Goal: Browse casually: Explore the website without a specific task or goal

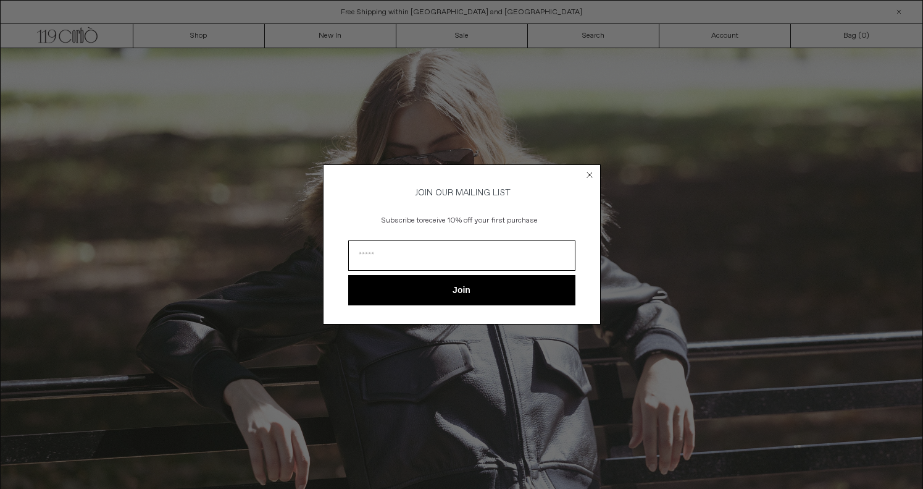
click at [591, 169] on circle "Close dialog" at bounding box center [590, 175] width 12 height 12
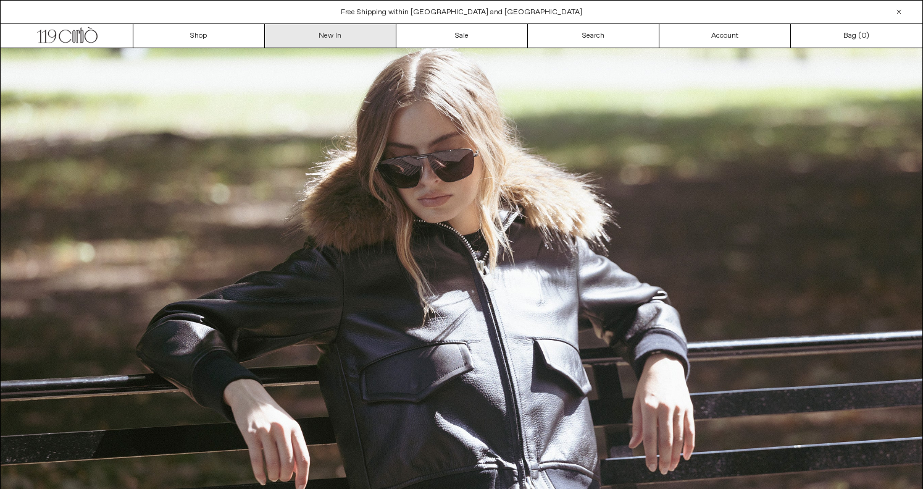
click at [349, 40] on link "New In" at bounding box center [331, 35] width 132 height 23
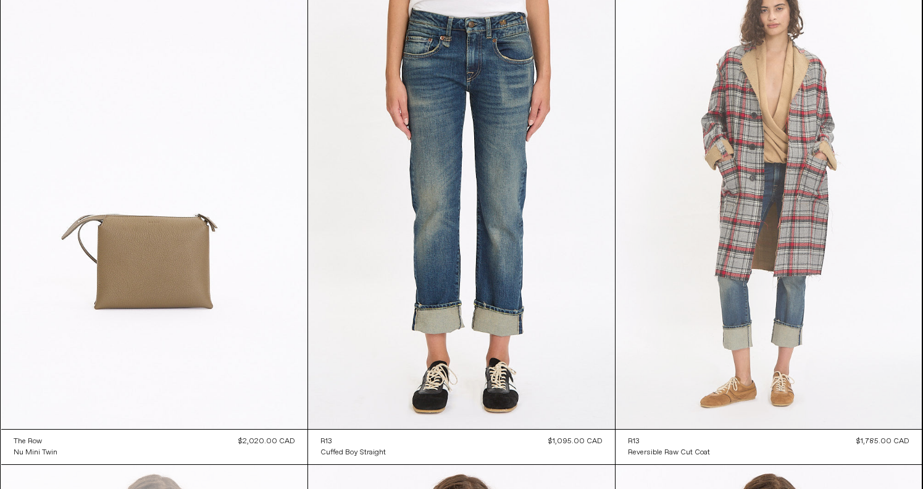
scroll to position [17462, 0]
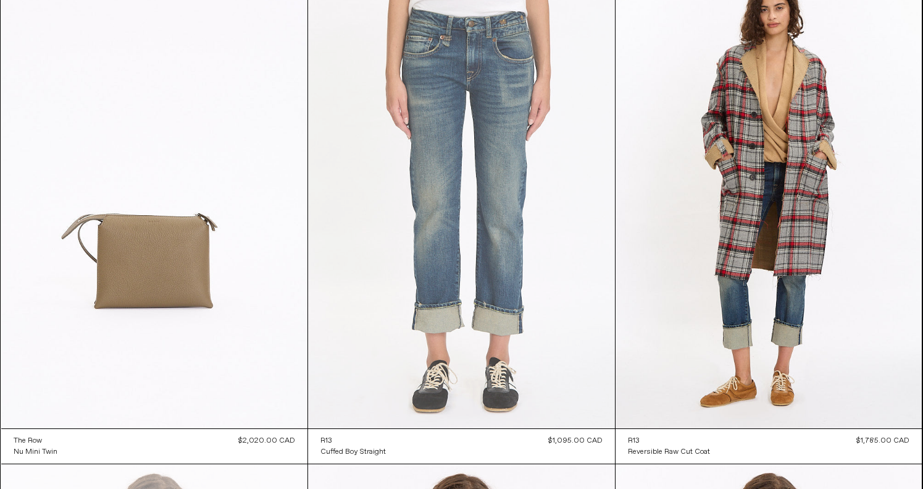
click at [529, 356] on at bounding box center [461, 198] width 307 height 460
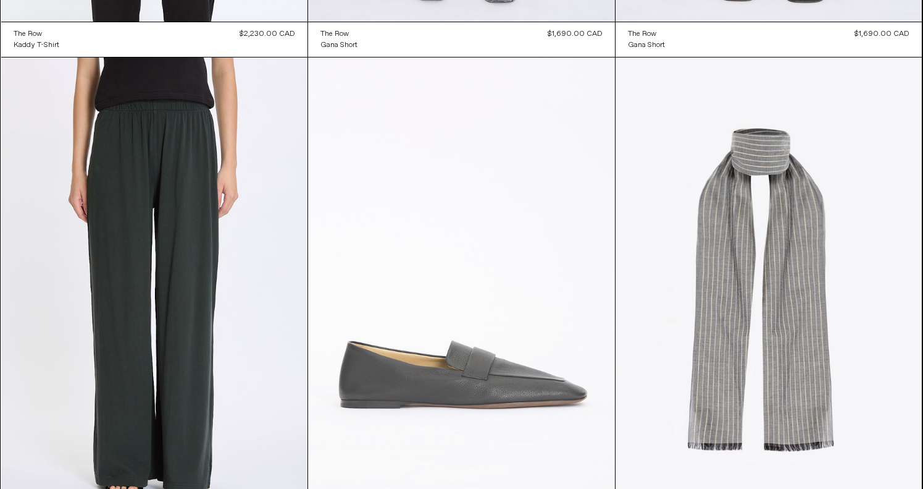
scroll to position [25319, 0]
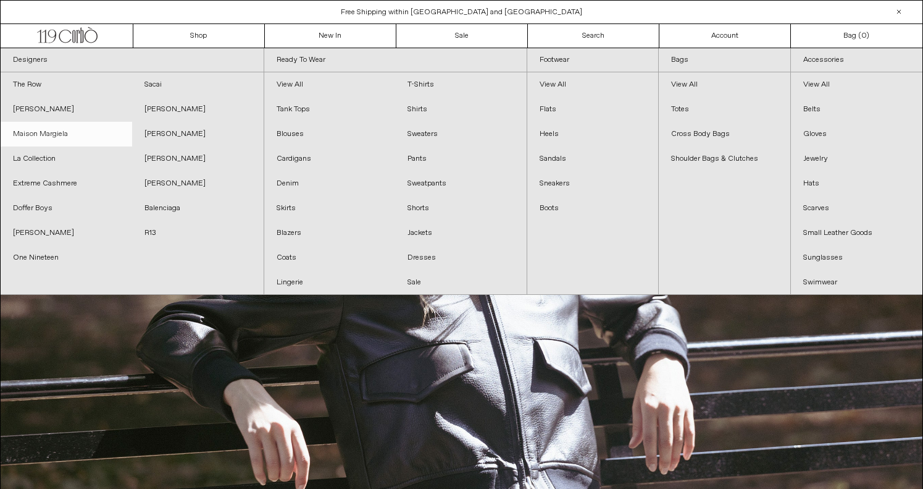
click at [83, 135] on link "Maison Margiela" at bounding box center [67, 134] width 132 height 25
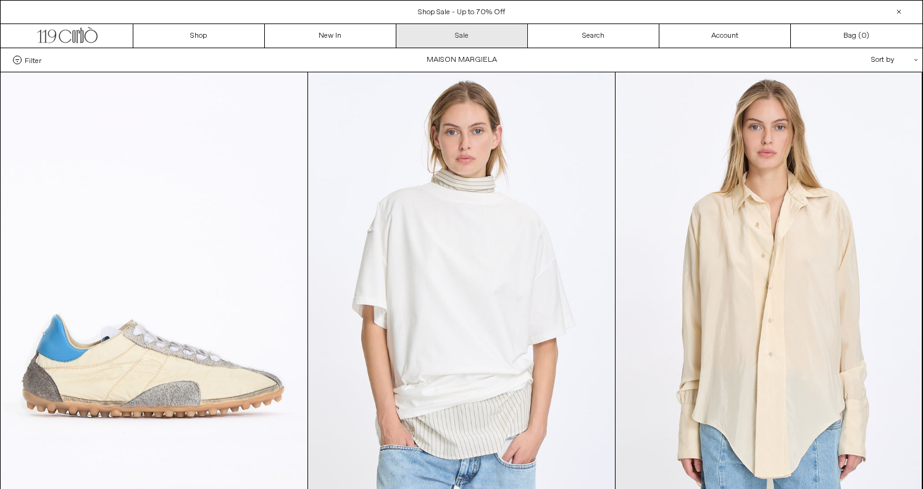
click at [426, 29] on link "Sale" at bounding box center [463, 35] width 132 height 23
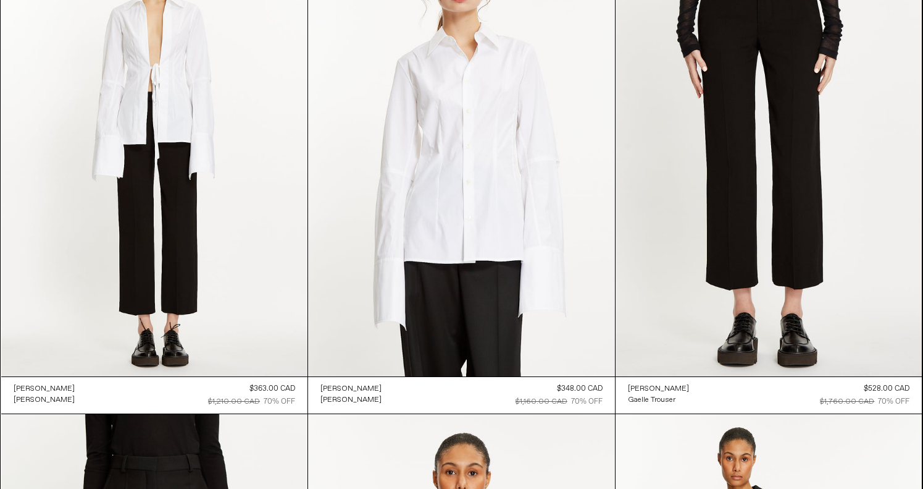
scroll to position [29027, 0]
